Goal: Navigation & Orientation: Find specific page/section

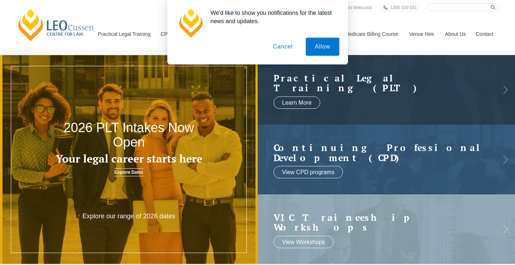
click at [282, 47] on button "Cancel" at bounding box center [283, 47] width 38 height 18
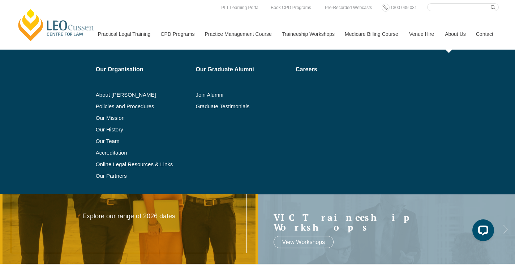
click at [457, 34] on link "About Us" at bounding box center [455, 33] width 31 height 31
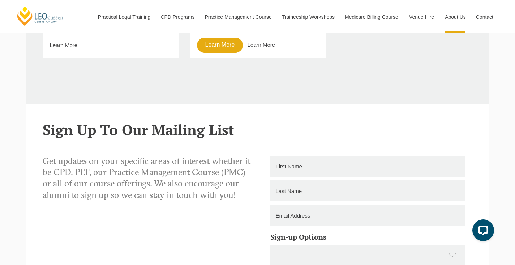
scroll to position [752, 0]
